Goal: Use online tool/utility

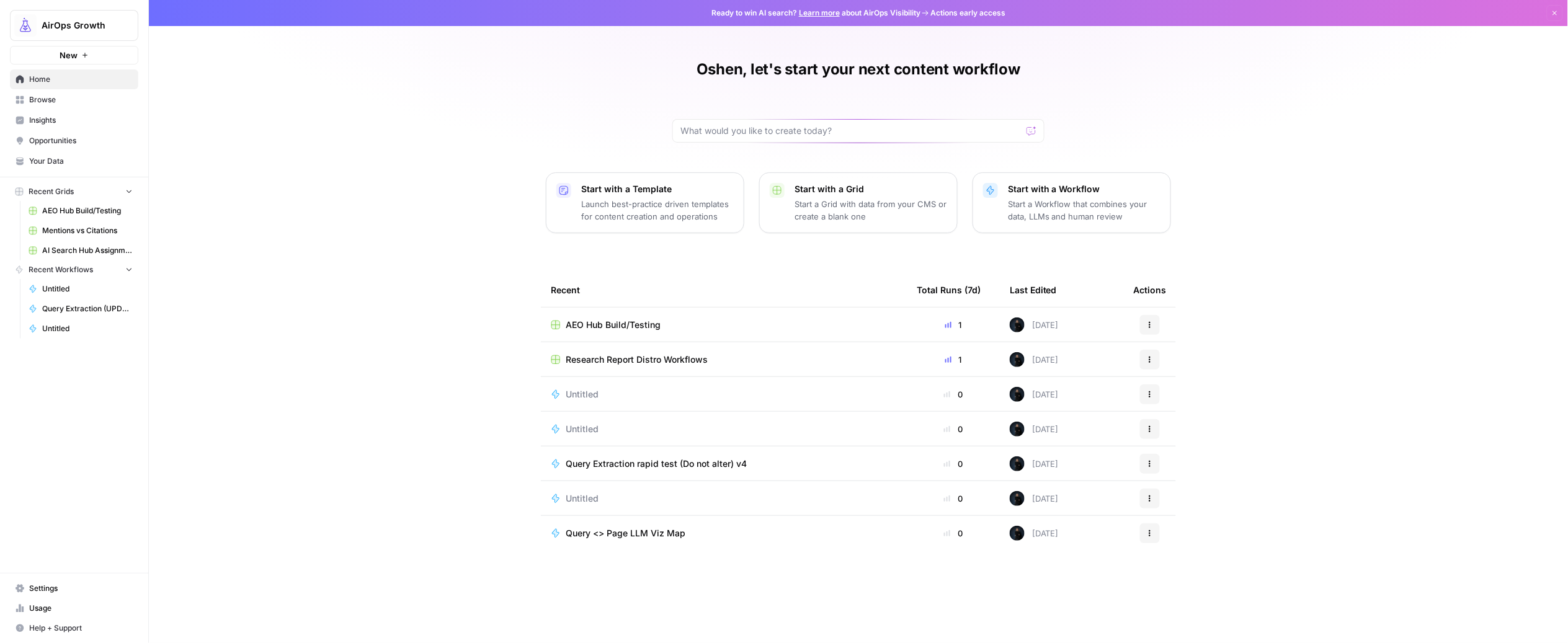
click at [40, 50] on button "New" at bounding box center [73, 55] width 128 height 19
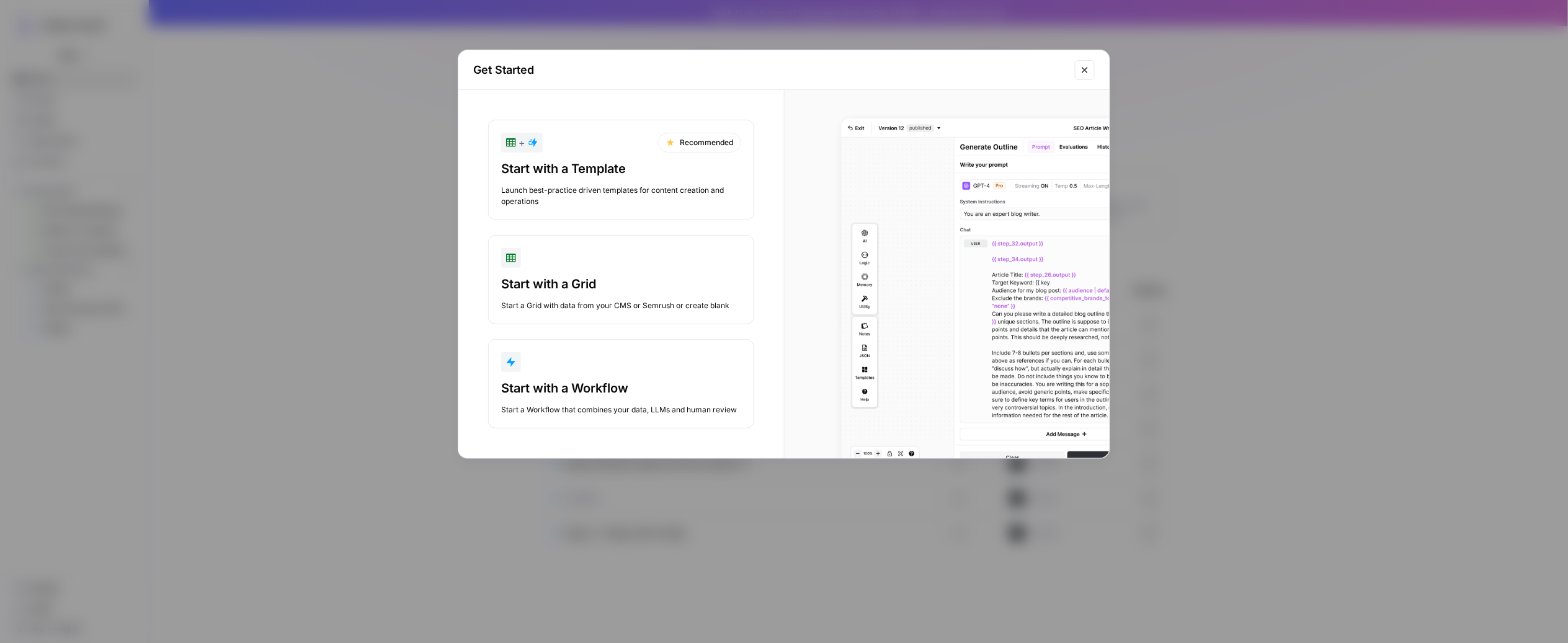
click at [609, 395] on div "Start with a Workflow" at bounding box center [621, 388] width 240 height 17
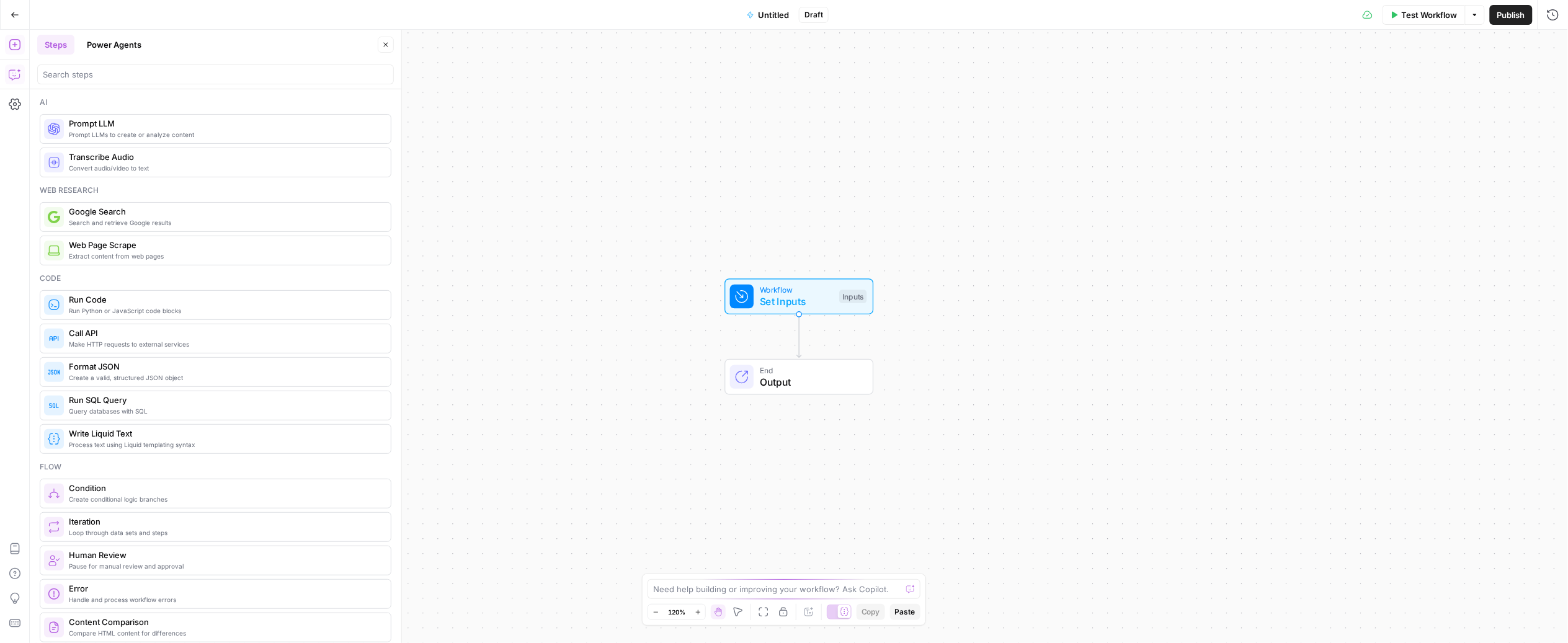
click at [10, 71] on icon "button" at bounding box center [15, 75] width 12 height 12
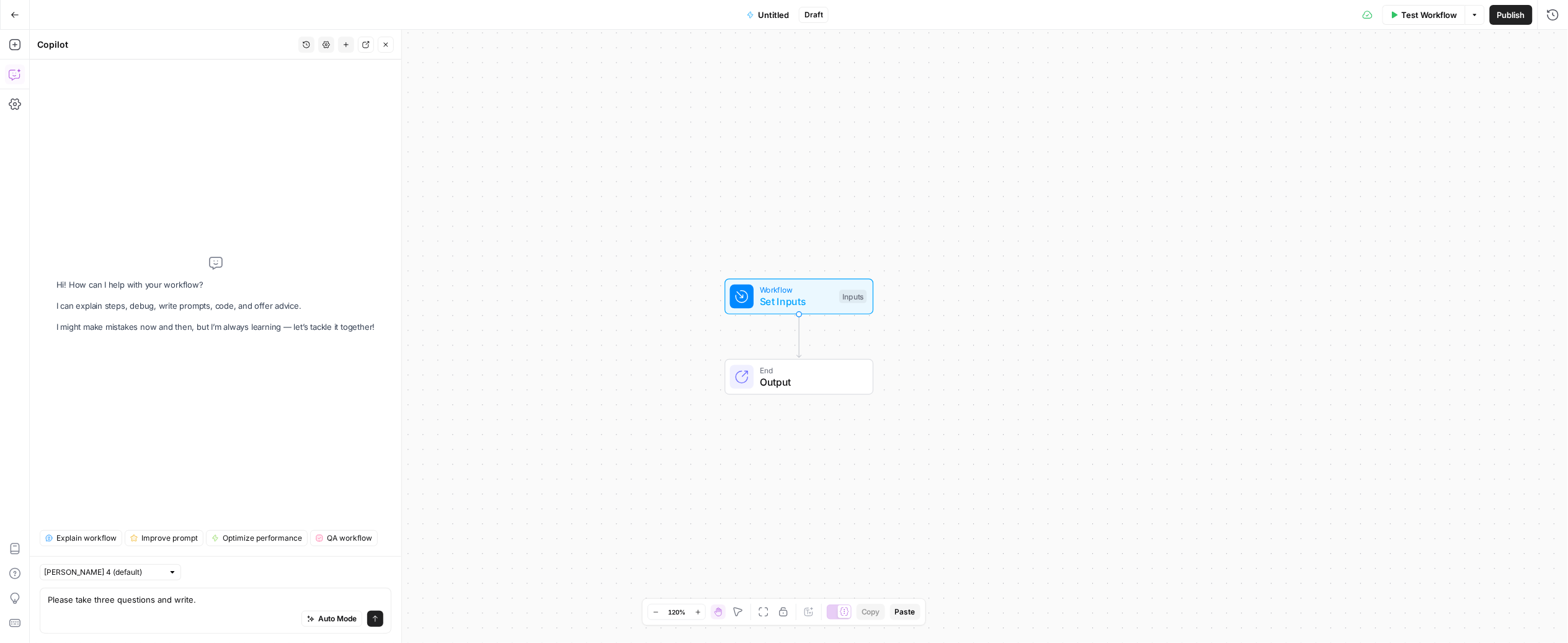
drag, startPoint x: 172, startPoint y: 598, endPoint x: 235, endPoint y: 602, distance: 63.1
click at [235, 602] on textarea "Please take three questions and write." at bounding box center [215, 599] width 335 height 12
type textarea "Please take three questions and generate FAQ schema"
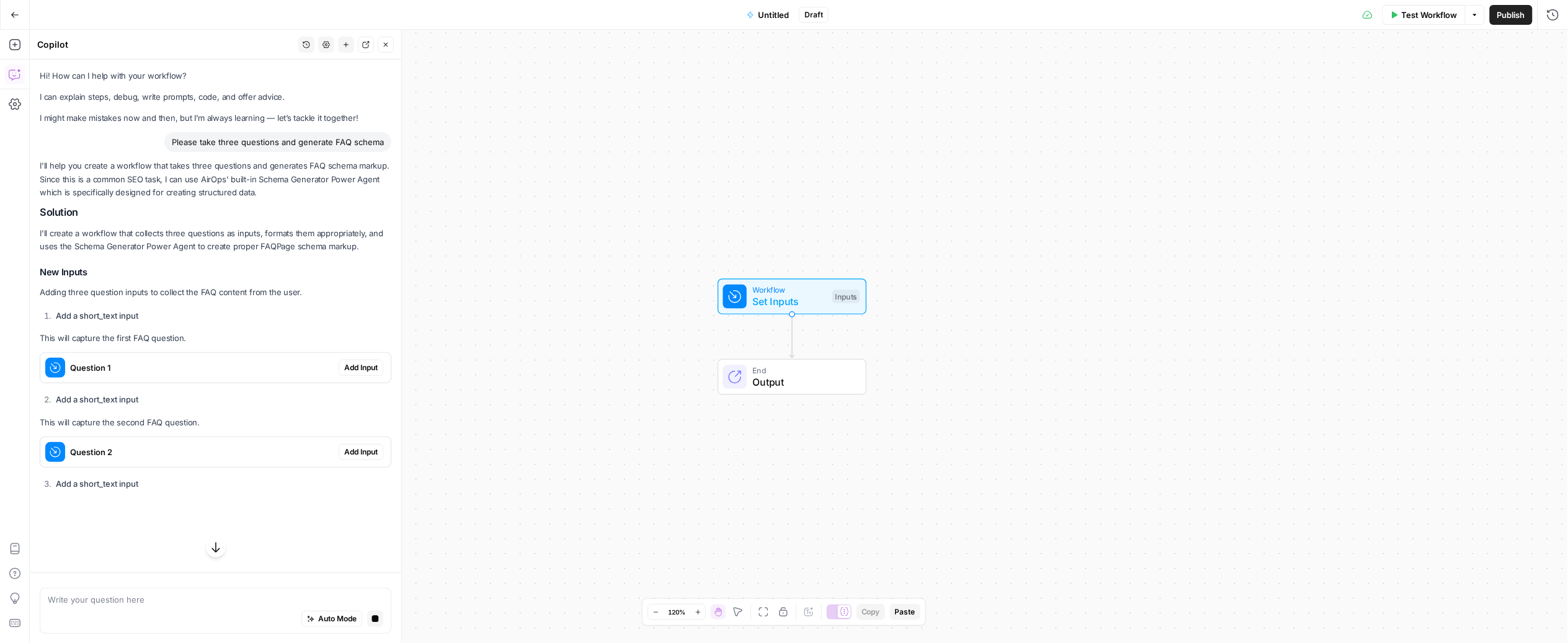
scroll to position [7, 0]
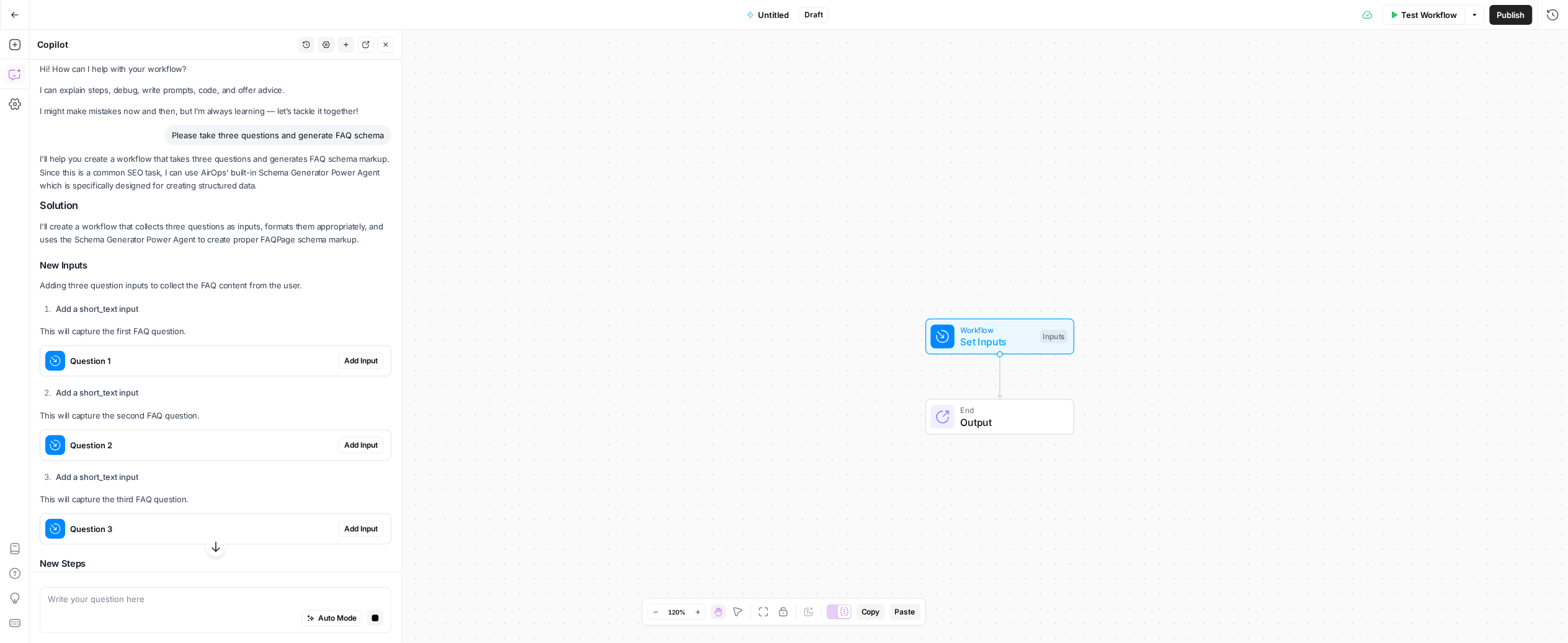
click at [344, 359] on span "Add Input" at bounding box center [361, 361] width 33 height 11
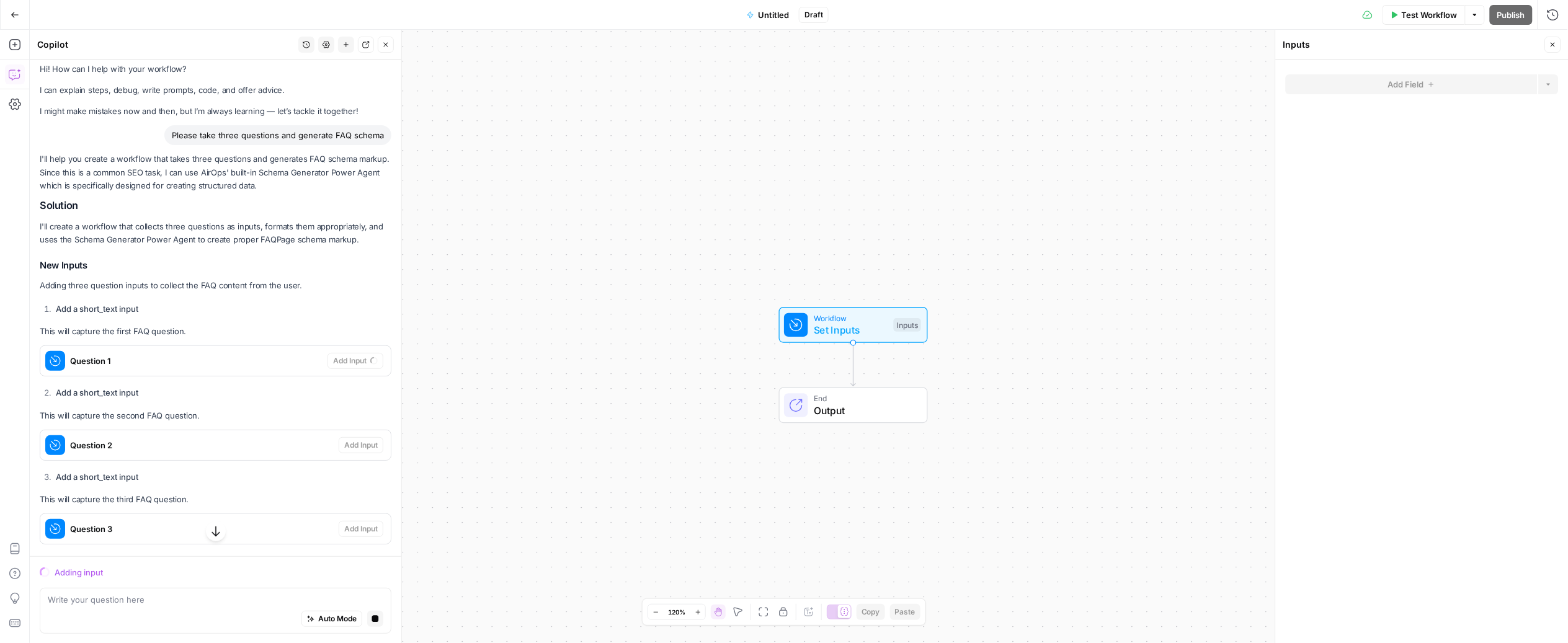
click at [767, 10] on span "Untitled" at bounding box center [773, 15] width 31 height 12
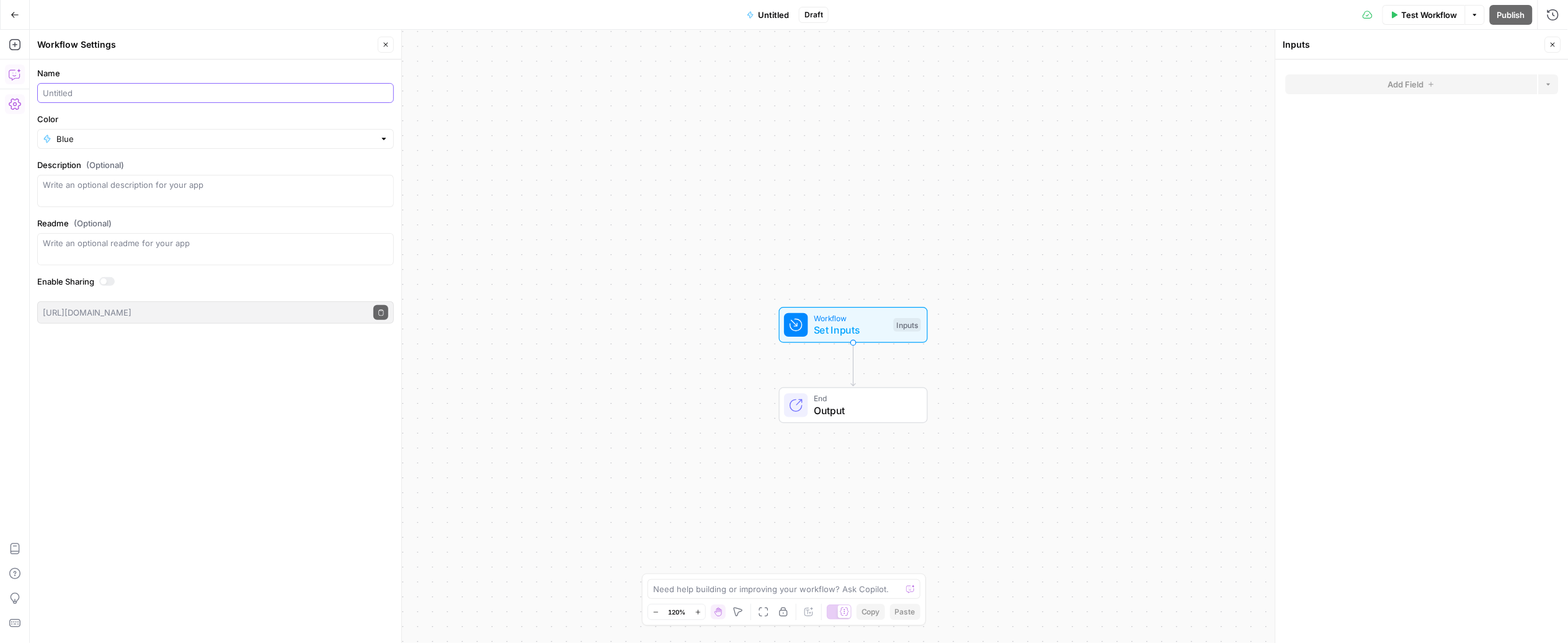
click at [186, 87] on input "Name" at bounding box center [215, 93] width 346 height 12
click at [585, 158] on div "Workflow Set Inputs Inputs End Output" at bounding box center [799, 336] width 1538 height 613
click at [48, 93] on input "Schema Generator" at bounding box center [218, 93] width 341 height 12
type input "FAQ Schema Generator"
click at [670, 145] on div "Workflow Set Inputs Inputs End Output" at bounding box center [799, 336] width 1538 height 613
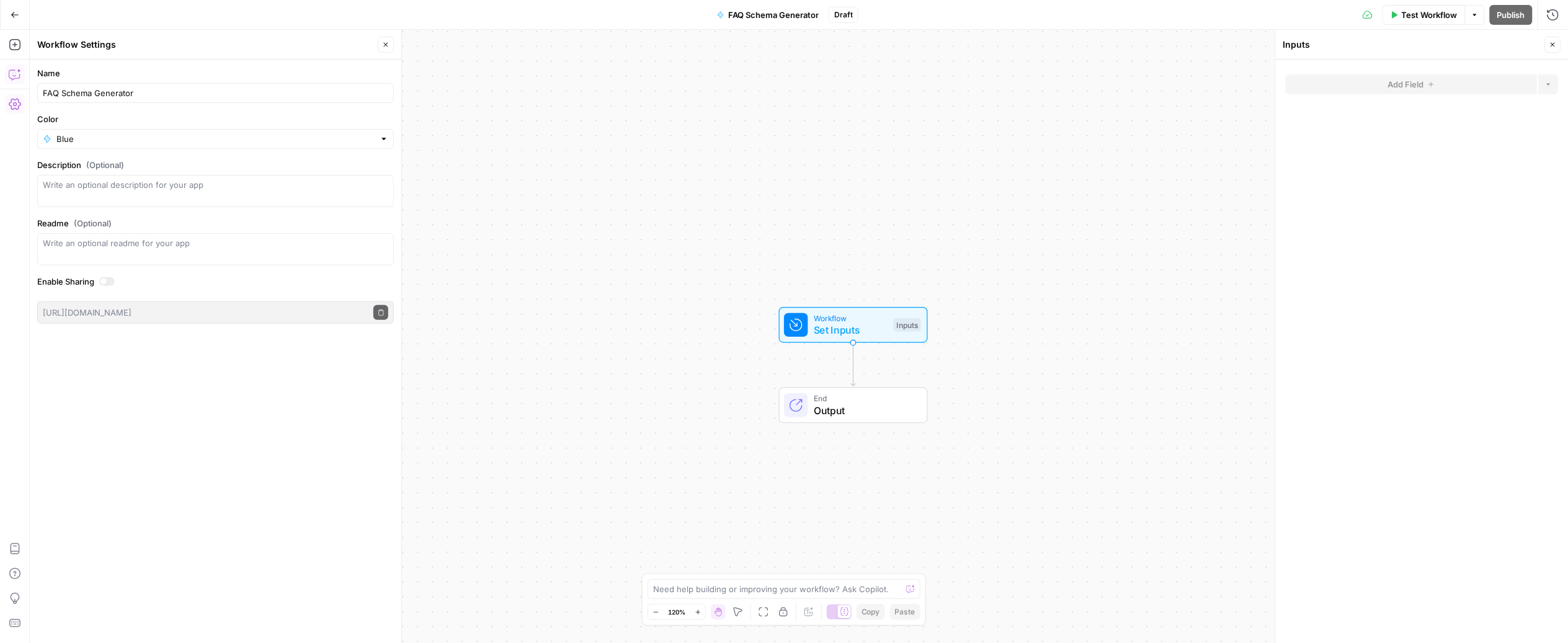
click at [10, 74] on icon "button" at bounding box center [15, 75] width 12 height 12
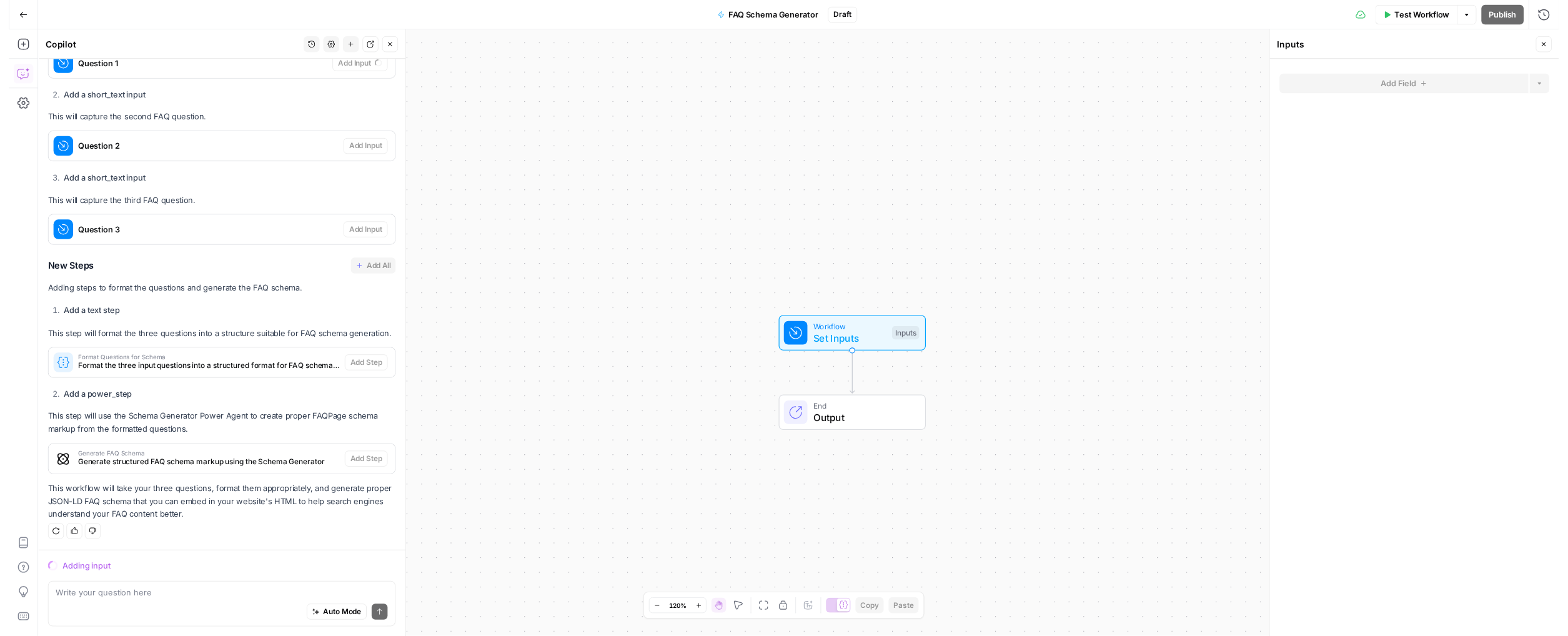
scroll to position [326, 0]
click at [1408, 10] on button "Test Workflow" at bounding box center [1434, 15] width 84 height 20
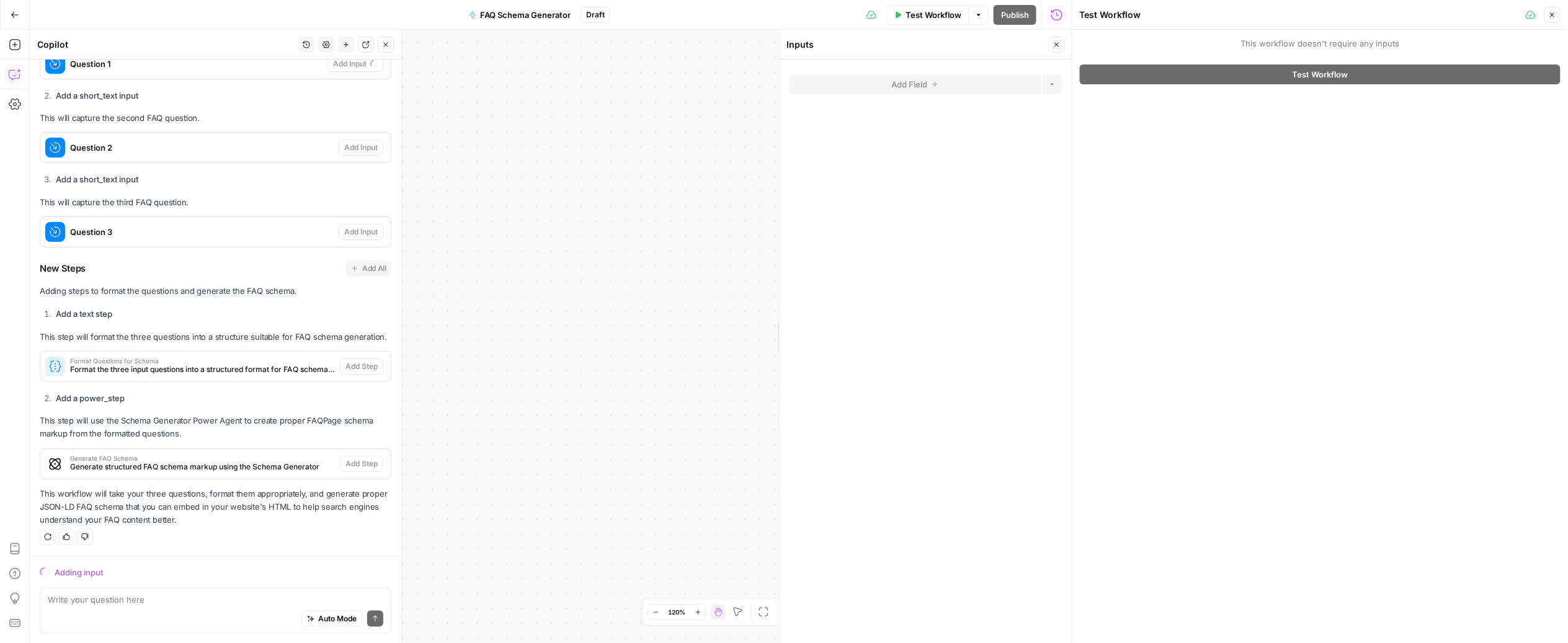
click at [1549, 19] on button "Close" at bounding box center [1552, 15] width 16 height 16
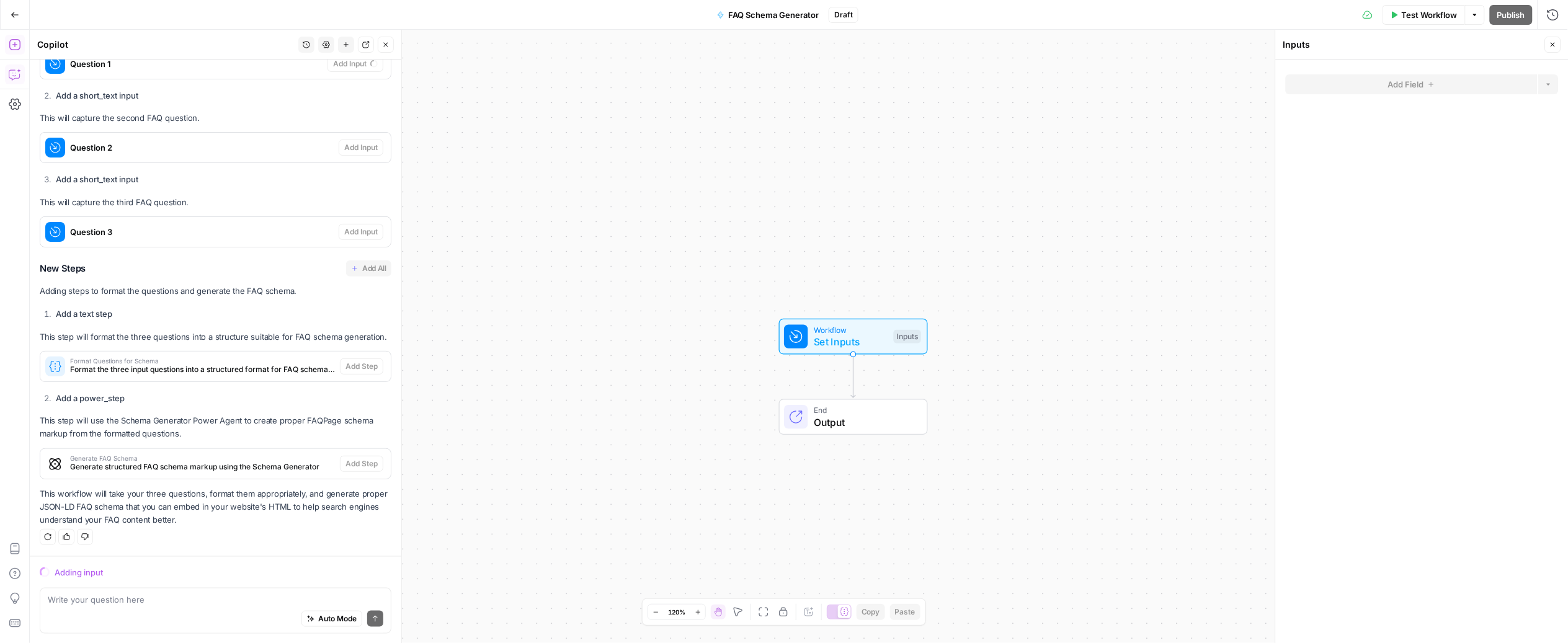
click at [21, 48] on button "Add Steps" at bounding box center [15, 44] width 20 height 20
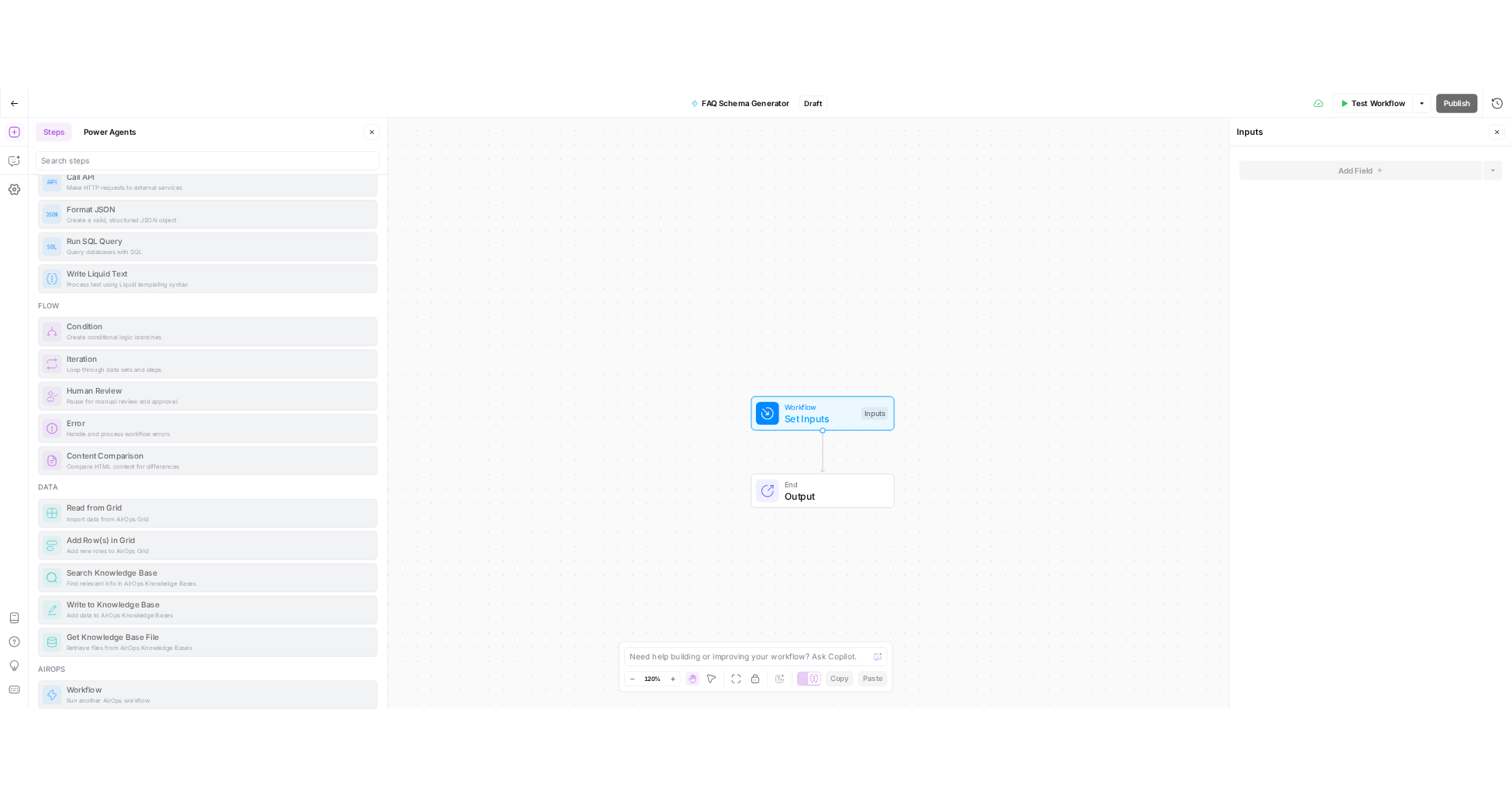
scroll to position [366, 0]
